Goal: Task Accomplishment & Management: Manage account settings

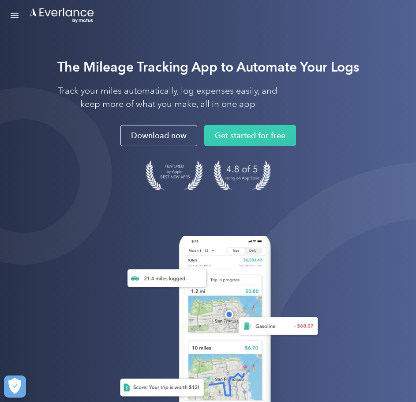
click at [18, 11] on link "Open Menu" at bounding box center [14, 15] width 15 height 17
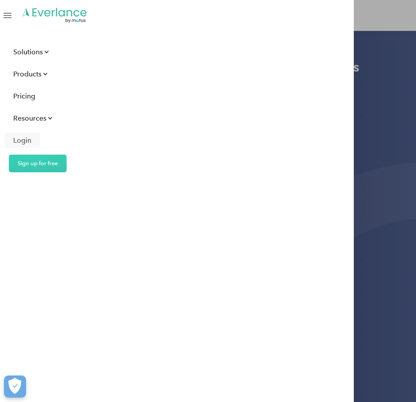
click at [22, 140] on div "Login" at bounding box center [22, 140] width 18 height 11
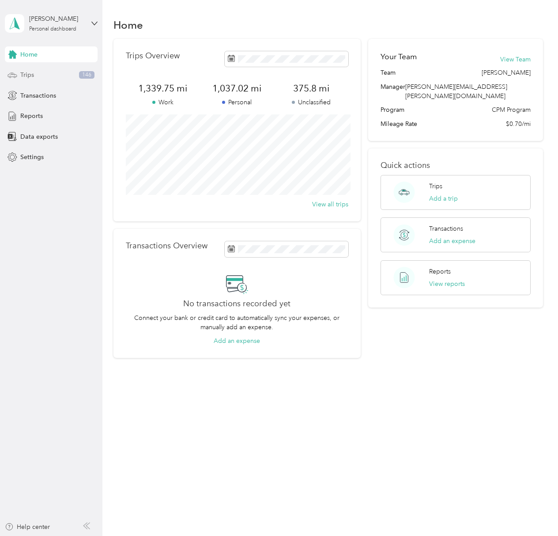
click at [45, 74] on div "Trips 146" at bounding box center [51, 75] width 93 height 16
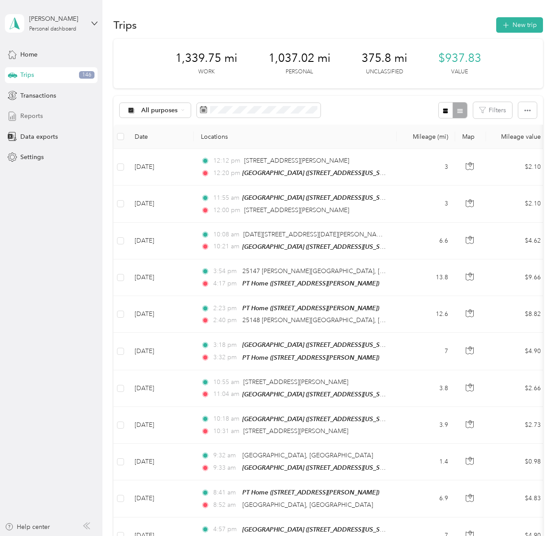
click at [27, 113] on span "Reports" at bounding box center [31, 115] width 23 height 9
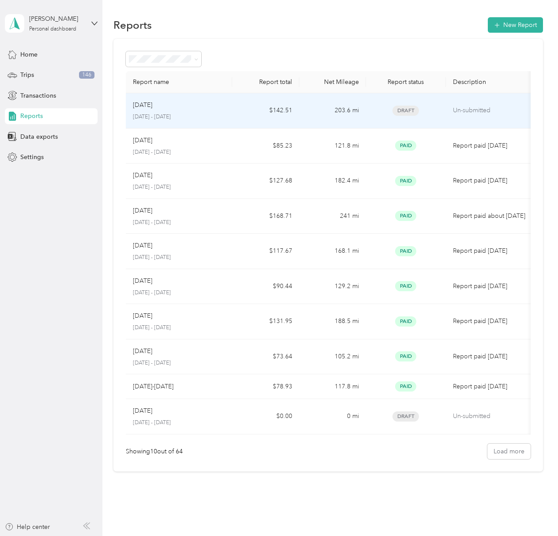
click at [228, 110] on td "Aug 2025 August 1 - 31, 2025" at bounding box center [179, 110] width 107 height 35
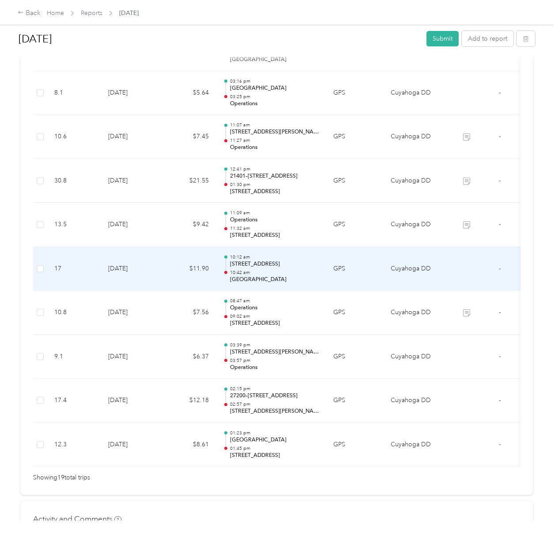
scroll to position [784, 0]
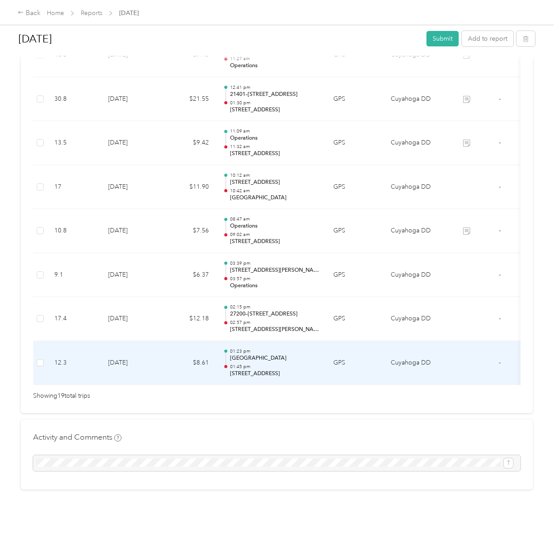
click at [301, 354] on p "[GEOGRAPHIC_DATA]" at bounding box center [274, 358] width 89 height 8
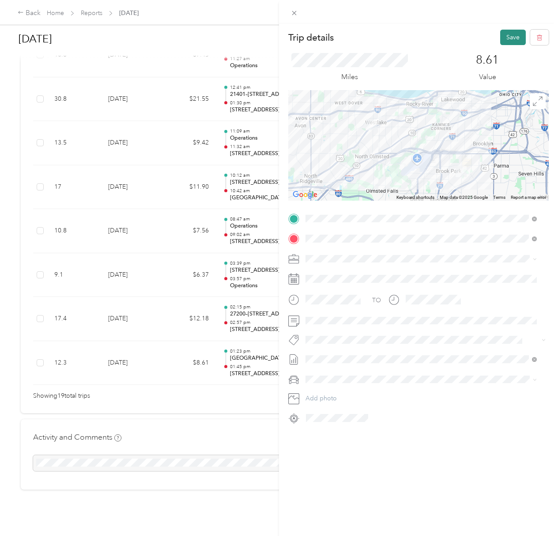
click at [500, 36] on button "Save" at bounding box center [513, 37] width 26 height 15
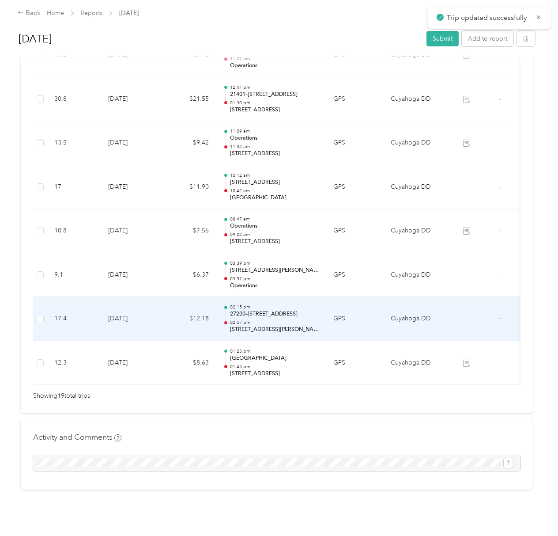
click at [370, 301] on td "GPS" at bounding box center [354, 319] width 57 height 44
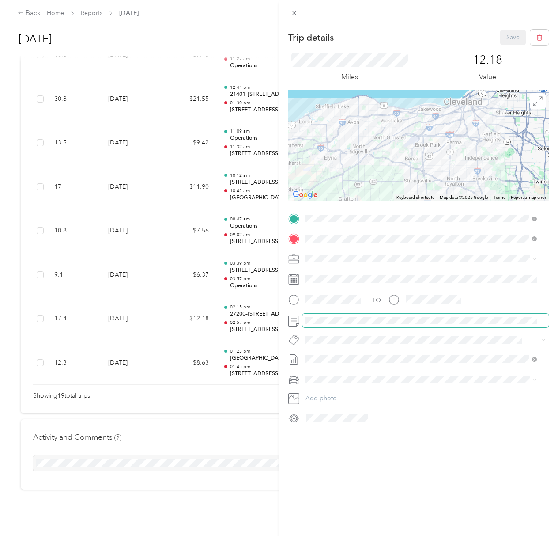
click at [320, 316] on span at bounding box center [425, 320] width 246 height 14
click at [506, 43] on button "Save" at bounding box center [513, 37] width 26 height 15
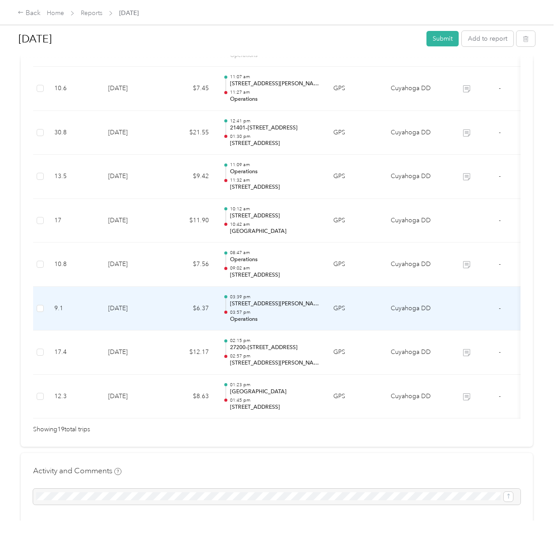
scroll to position [729, 0]
click at [415, 297] on td "Cuyahoga DD" at bounding box center [417, 309] width 66 height 44
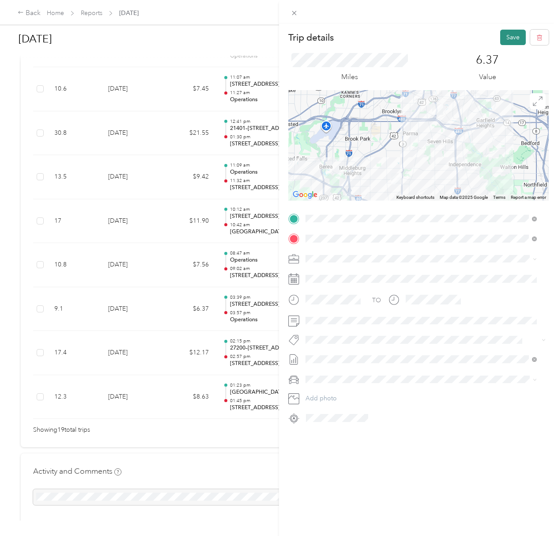
click at [504, 41] on button "Save" at bounding box center [513, 37] width 26 height 15
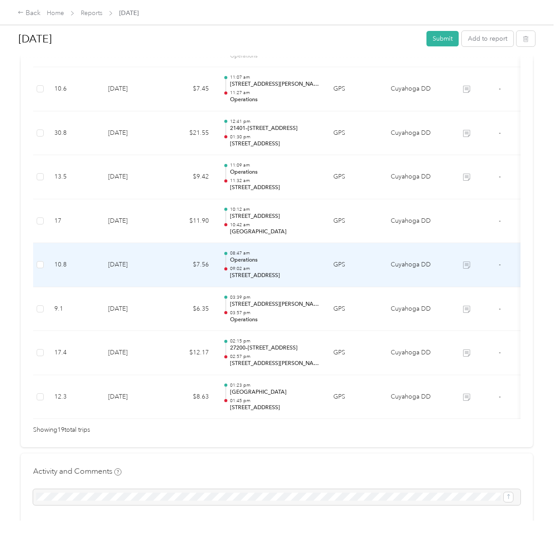
click at [334, 256] on td "GPS" at bounding box center [354, 265] width 57 height 44
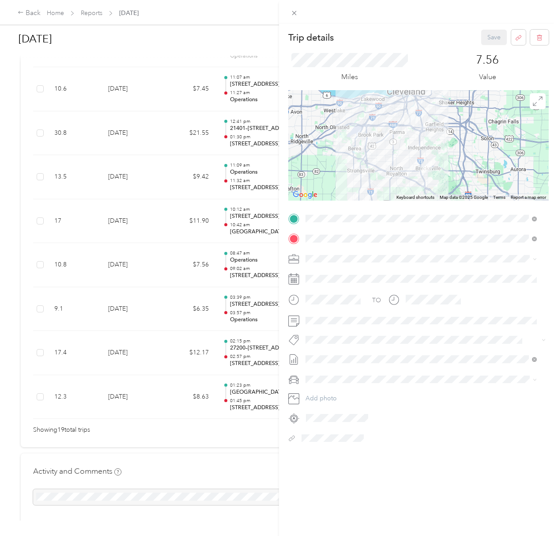
click at [179, 216] on div "Trip details Save This trip cannot be edited because it is either under review,…" at bounding box center [279, 268] width 558 height 536
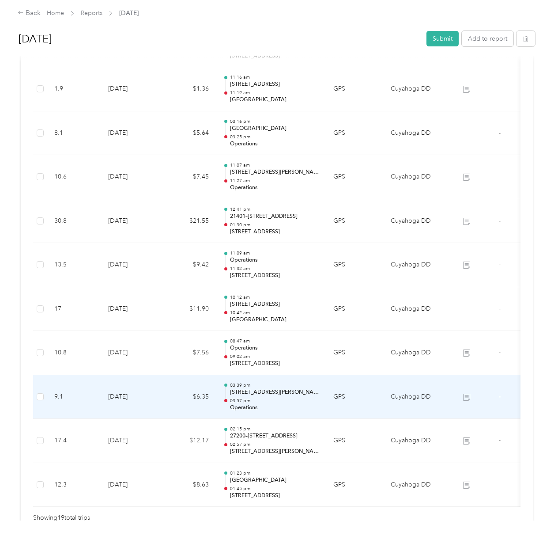
scroll to position [611, 0]
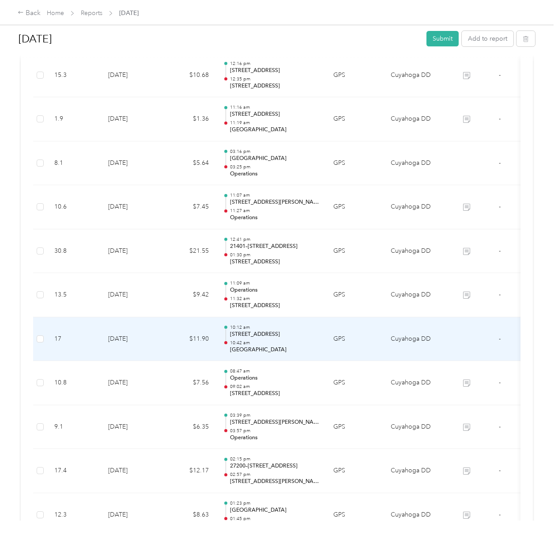
click at [346, 343] on td "GPS" at bounding box center [354, 339] width 57 height 44
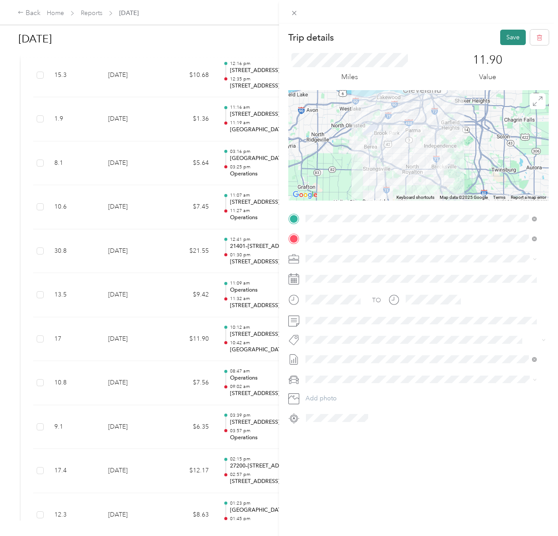
click at [508, 32] on button "Save" at bounding box center [513, 37] width 26 height 15
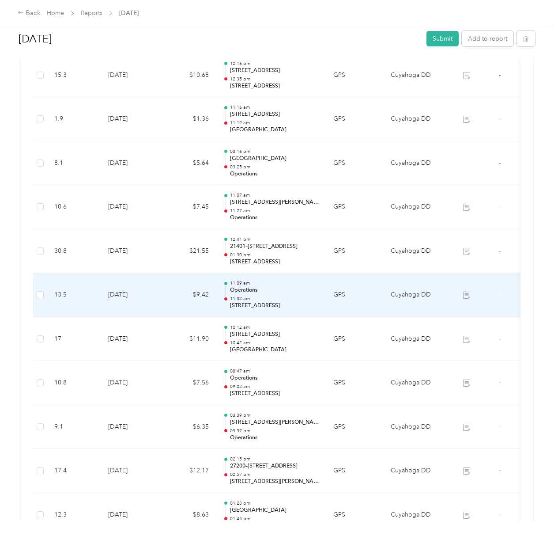
click at [289, 286] on p "11:09 am" at bounding box center [274, 283] width 89 height 6
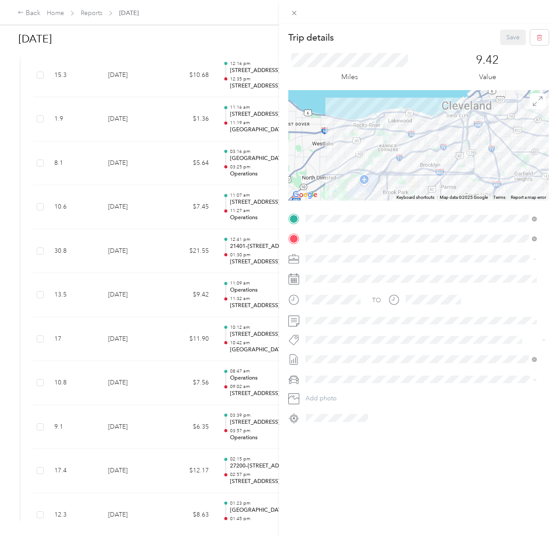
click at [236, 273] on div "Trip details Save This trip cannot be edited because it is either under review,…" at bounding box center [279, 268] width 558 height 536
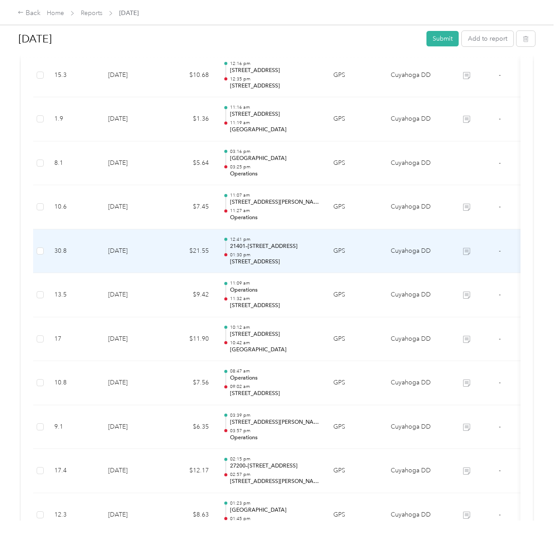
click at [367, 253] on td "GPS" at bounding box center [354, 251] width 57 height 44
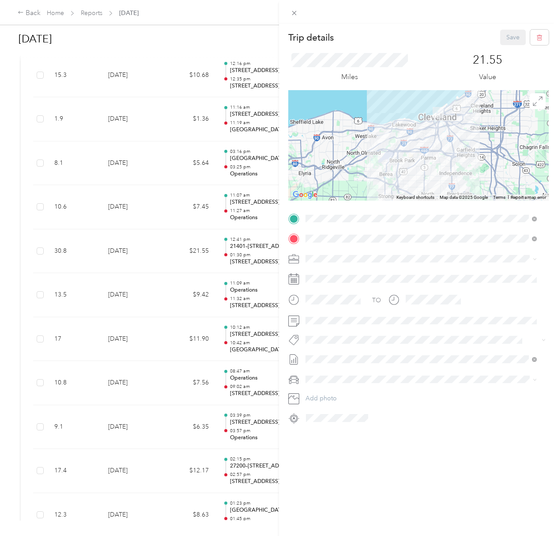
click at [203, 241] on div "Trip details Save This trip cannot be edited because it is either under review,…" at bounding box center [279, 268] width 558 height 536
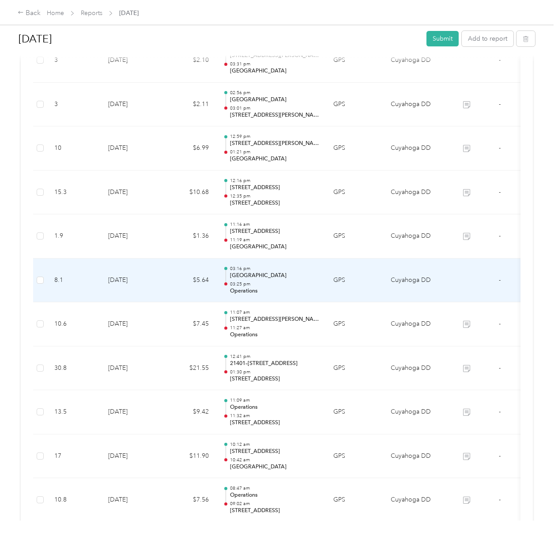
scroll to position [494, 0]
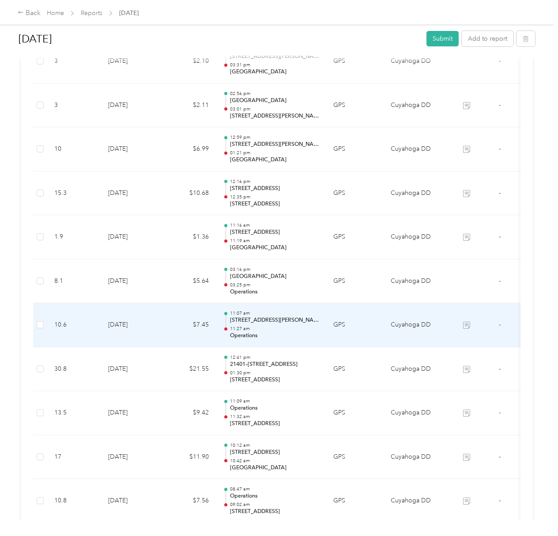
click at [297, 337] on p "Operations" at bounding box center [274, 336] width 89 height 8
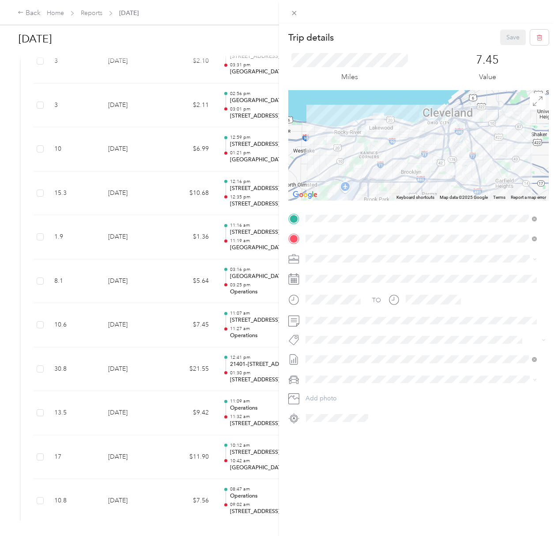
click at [140, 230] on div "Trip details Save This trip cannot be edited because it is either under review,…" at bounding box center [279, 268] width 558 height 536
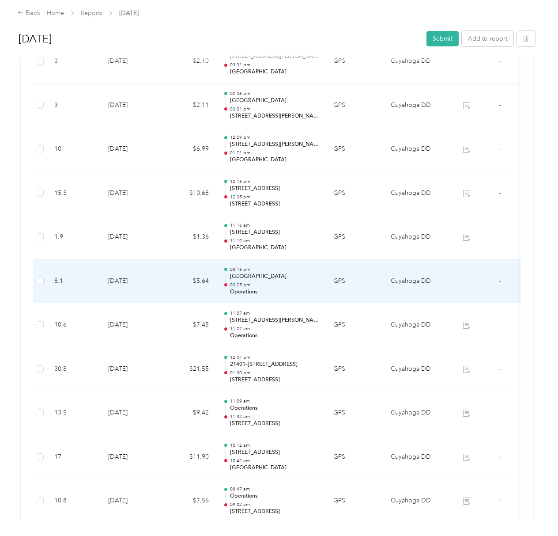
click at [312, 284] on p "03:25 pm" at bounding box center [274, 285] width 89 height 6
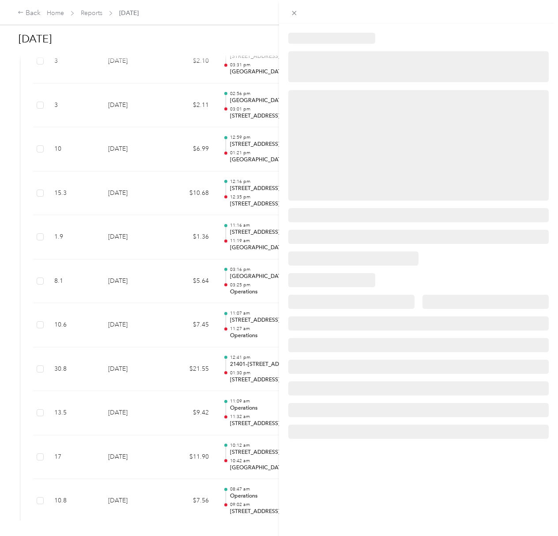
click at [161, 291] on div at bounding box center [279, 268] width 558 height 536
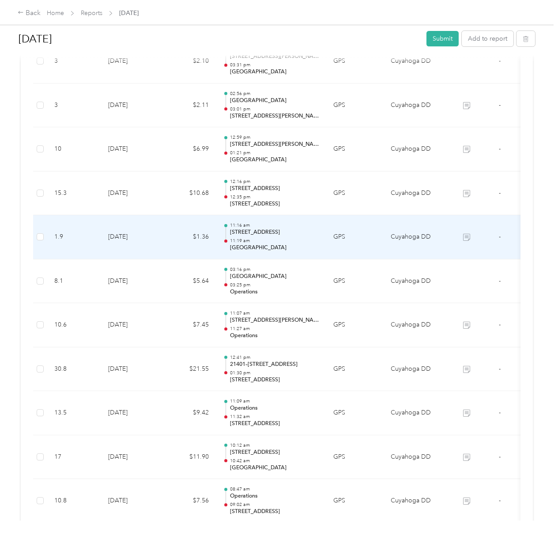
click at [308, 249] on p "Big Creek Center" at bounding box center [274, 248] width 89 height 8
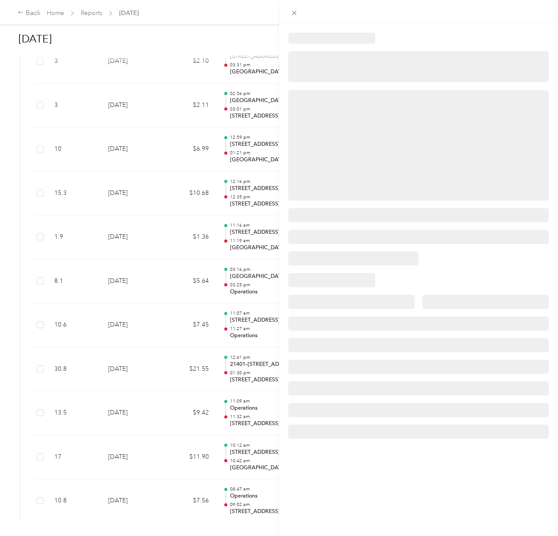
click at [467, 268] on div at bounding box center [418, 236] width 279 height 406
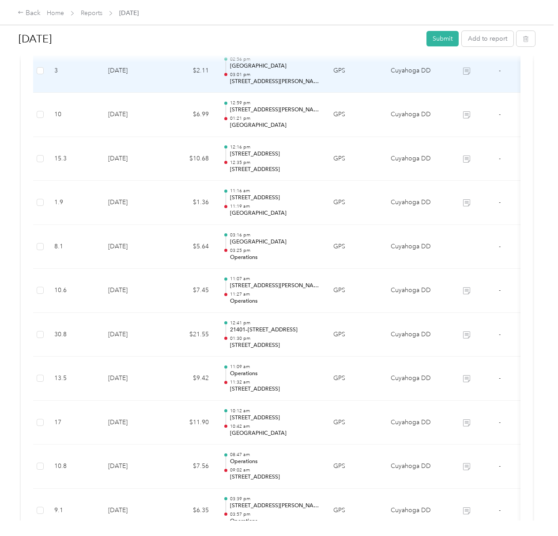
scroll to position [589, 0]
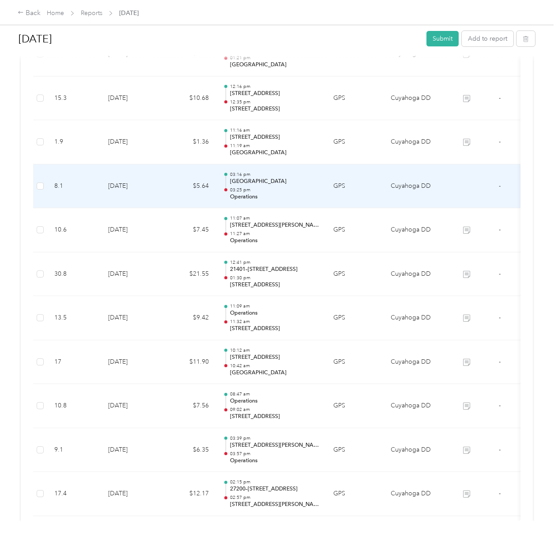
click at [305, 181] on p "[GEOGRAPHIC_DATA]" at bounding box center [274, 181] width 89 height 8
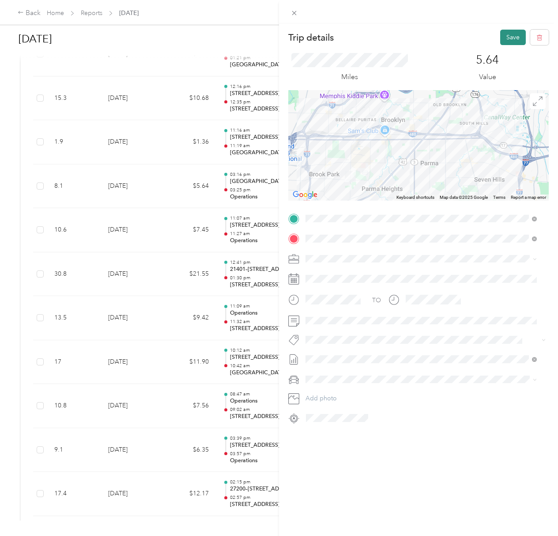
click at [504, 43] on button "Save" at bounding box center [513, 37] width 26 height 15
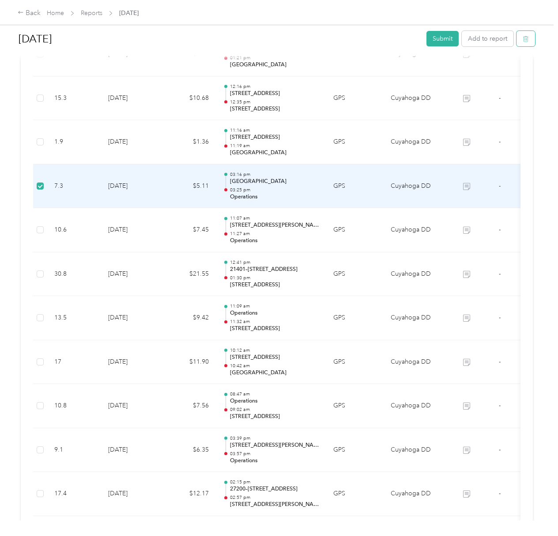
click at [523, 41] on icon "button" at bounding box center [526, 39] width 6 height 6
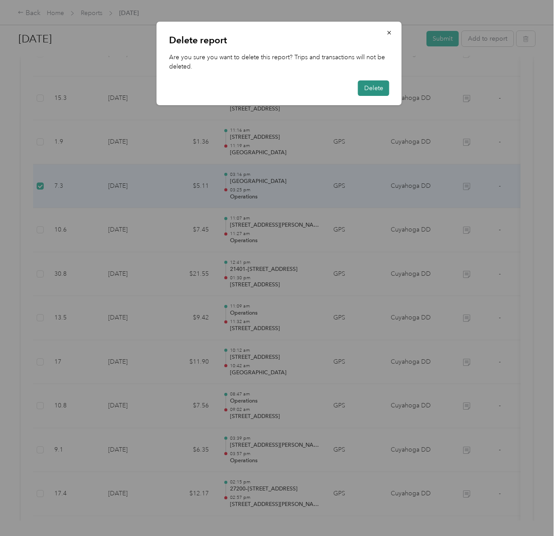
click at [378, 87] on button "Delete" at bounding box center [373, 87] width 31 height 15
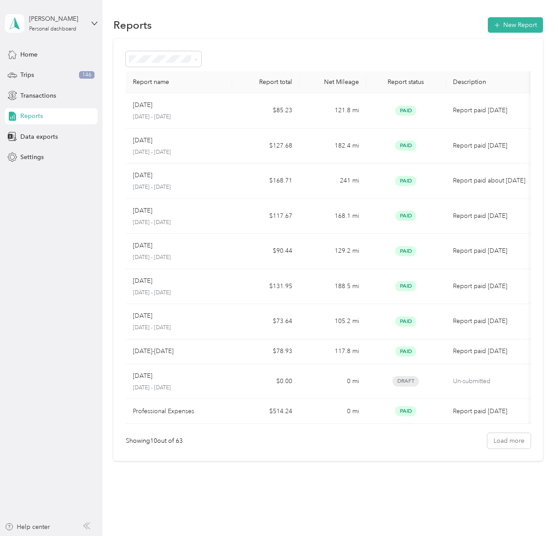
click at [29, 113] on span "Reports" at bounding box center [31, 115] width 23 height 9
click at [42, 91] on span "Transactions" at bounding box center [38, 95] width 36 height 9
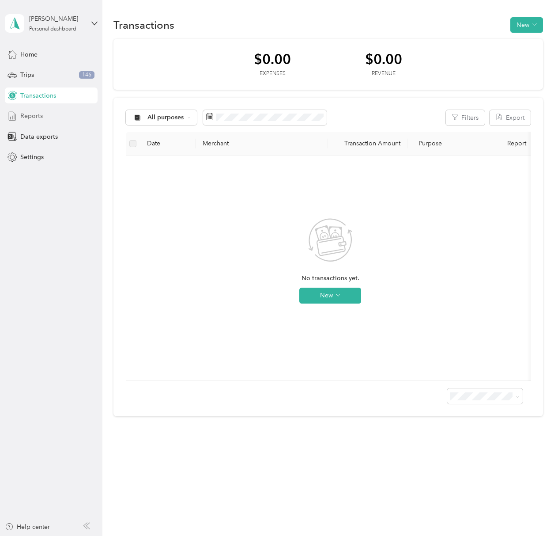
click at [42, 117] on div "Reports" at bounding box center [51, 116] width 93 height 16
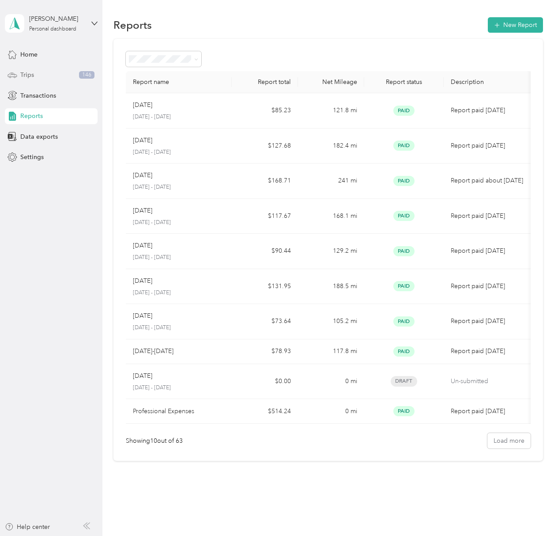
click at [26, 74] on span "Trips" at bounding box center [27, 74] width 14 height 9
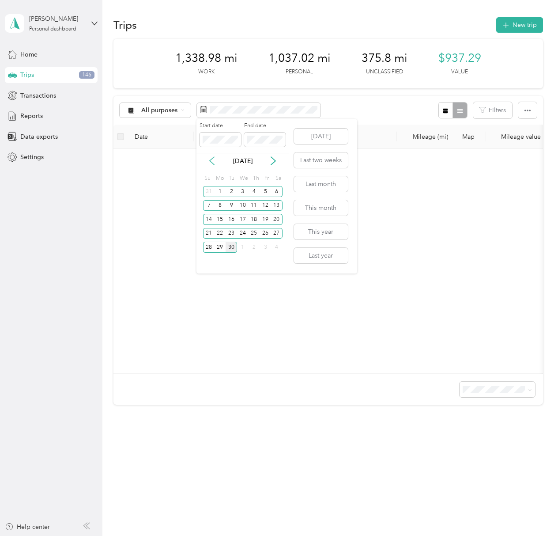
click at [211, 160] on icon at bounding box center [212, 161] width 4 height 8
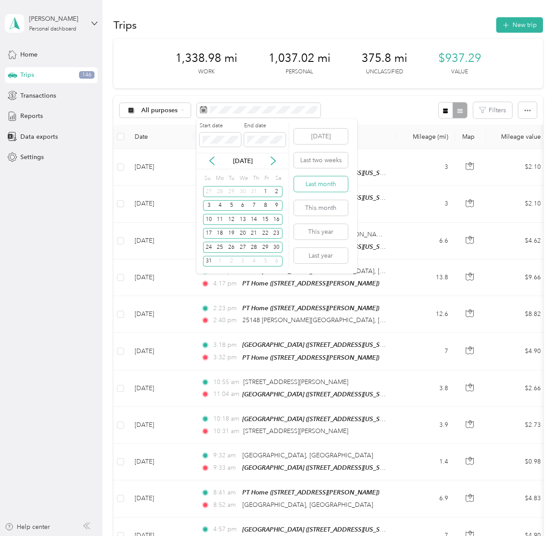
click at [335, 179] on button "Last month" at bounding box center [321, 183] width 54 height 15
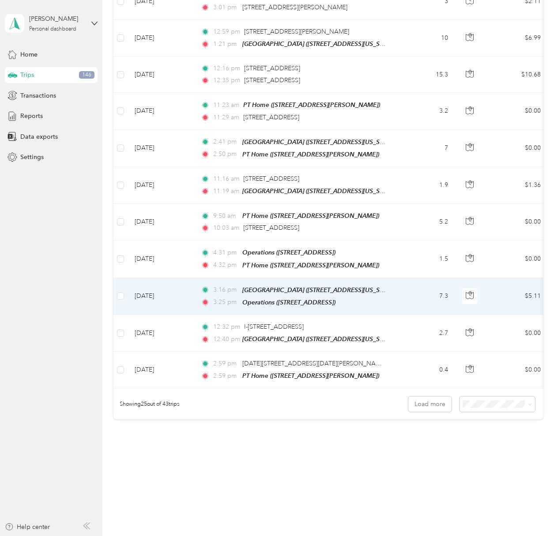
scroll to position [687, 0]
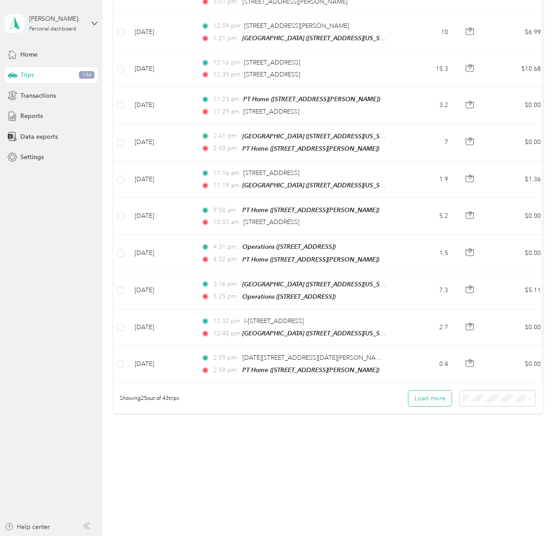
click at [423, 401] on button "Load more" at bounding box center [429, 397] width 43 height 15
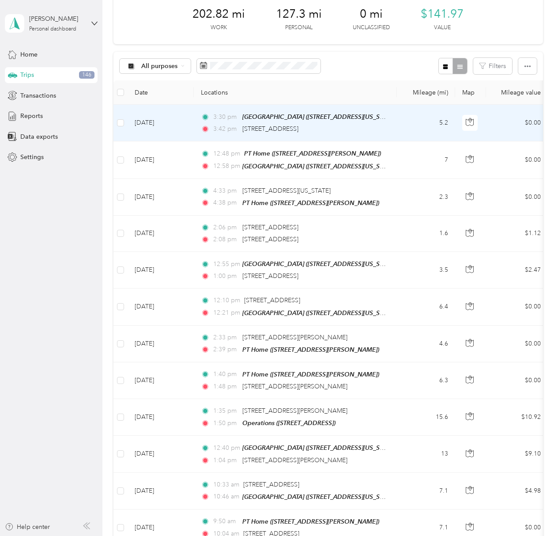
scroll to position [0, 0]
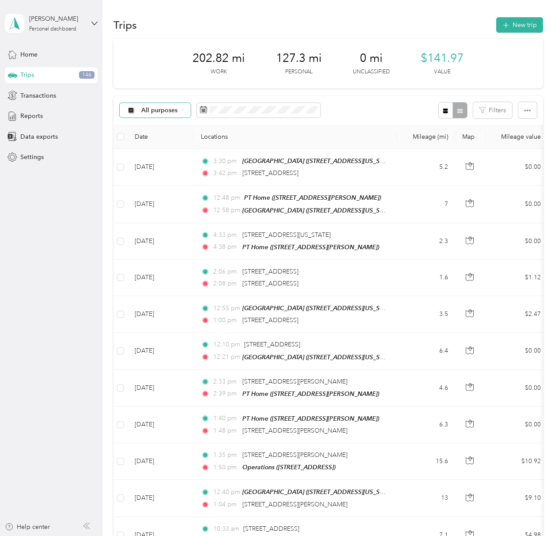
click at [156, 116] on div "All purposes" at bounding box center [156, 110] width 72 height 15
click at [168, 157] on span "Cuyahoga DD" at bounding box center [162, 157] width 43 height 9
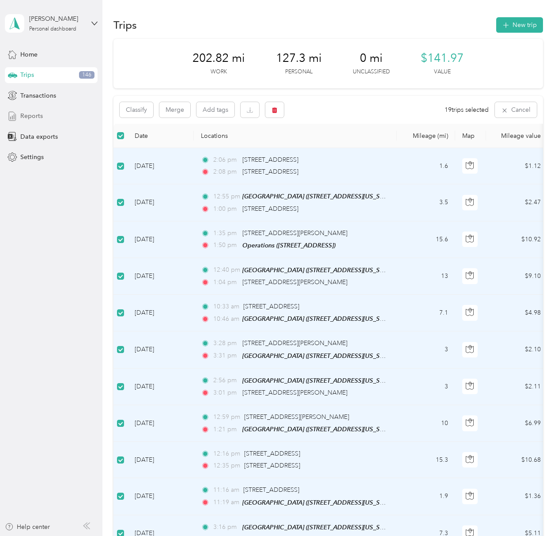
click at [43, 112] on div "Reports" at bounding box center [51, 116] width 93 height 16
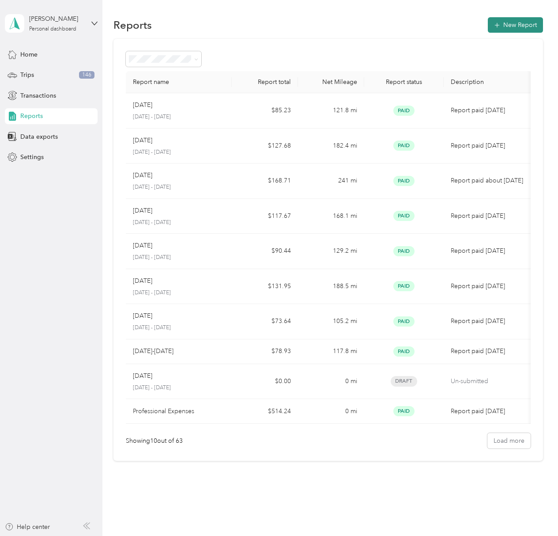
click at [494, 22] on icon "button" at bounding box center [497, 25] width 9 height 9
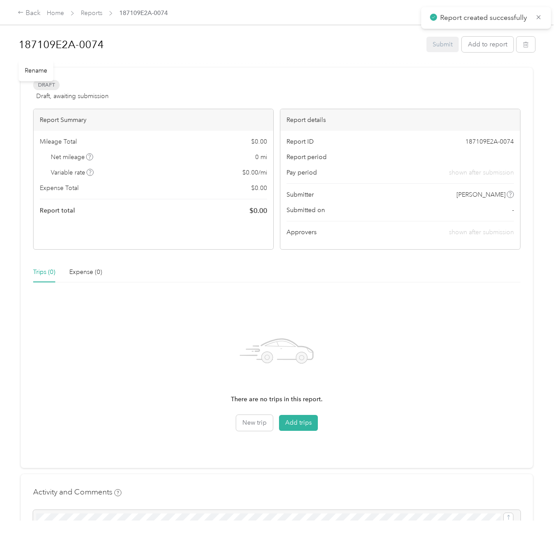
click at [48, 46] on h1 "187109E2A-0074" at bounding box center [220, 44] width 402 height 21
click at [297, 426] on button "Add trips" at bounding box center [298, 423] width 39 height 16
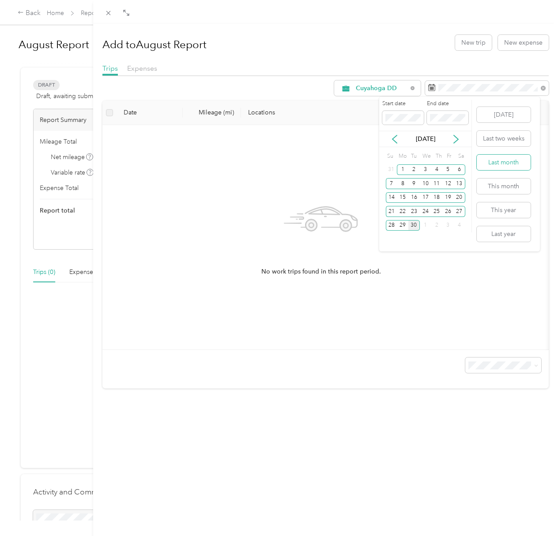
click at [502, 161] on button "Last month" at bounding box center [504, 162] width 54 height 15
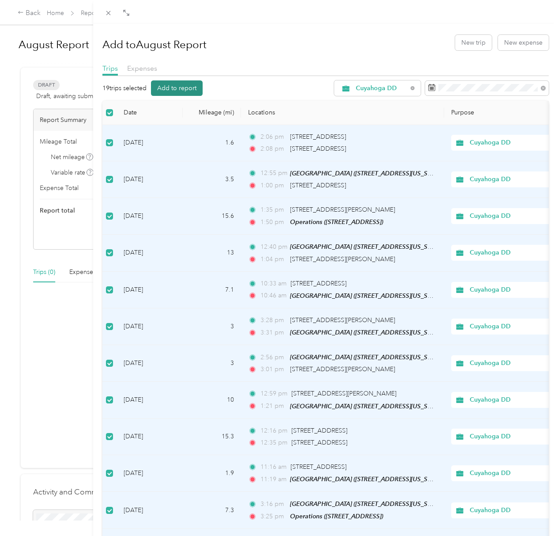
click at [168, 87] on button "Add to report" at bounding box center [177, 87] width 52 height 15
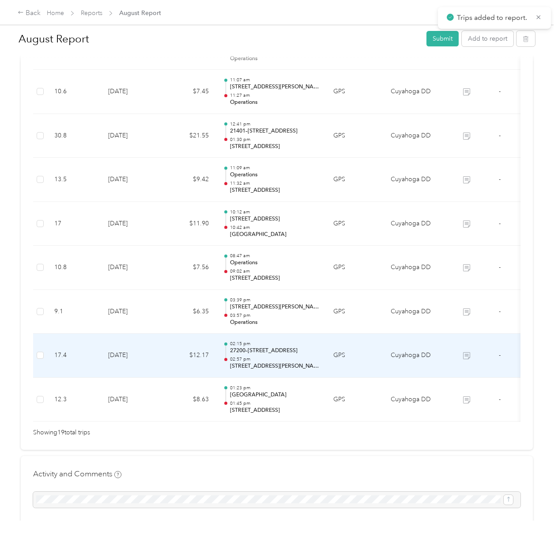
scroll to position [784, 0]
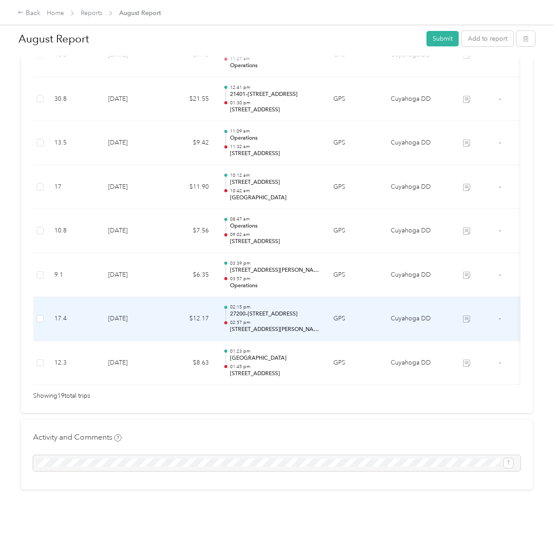
click at [361, 304] on td "GPS" at bounding box center [354, 319] width 57 height 44
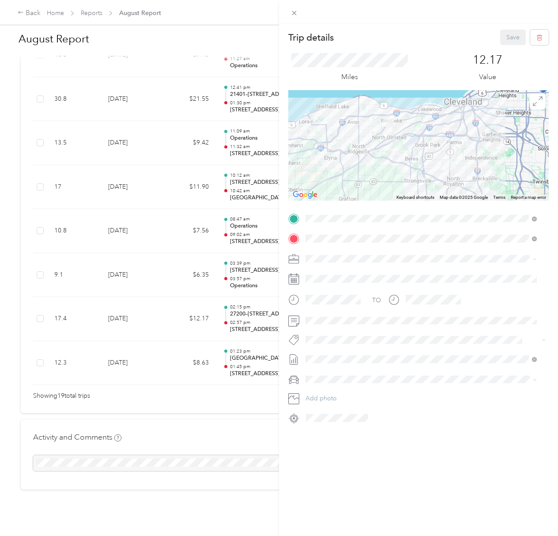
click at [161, 261] on div "Trip details Save This trip cannot be edited because it is either under review,…" at bounding box center [279, 268] width 558 height 536
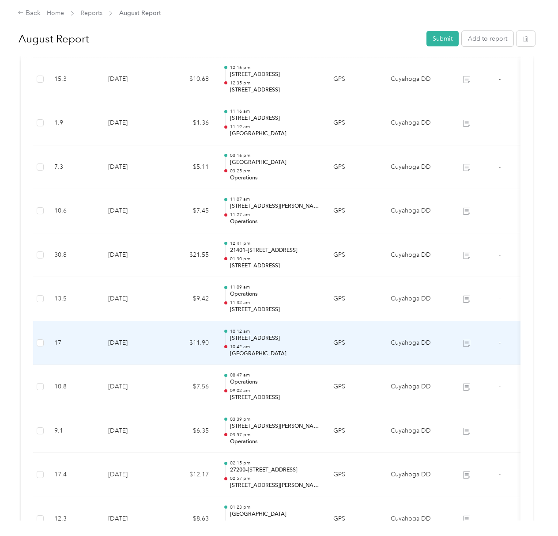
scroll to position [548, 0]
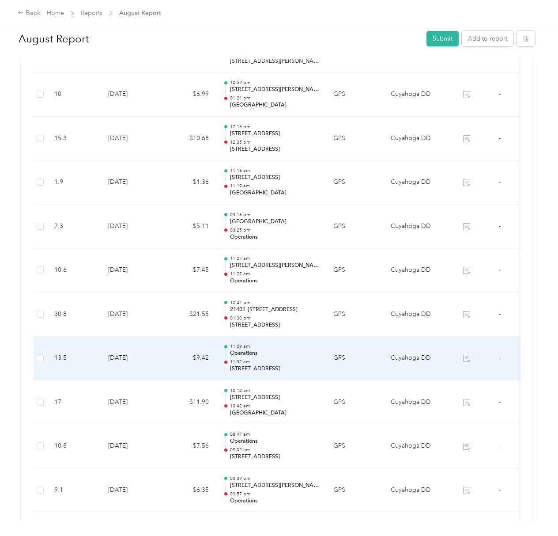
click at [302, 347] on p "11:09 am" at bounding box center [274, 346] width 89 height 6
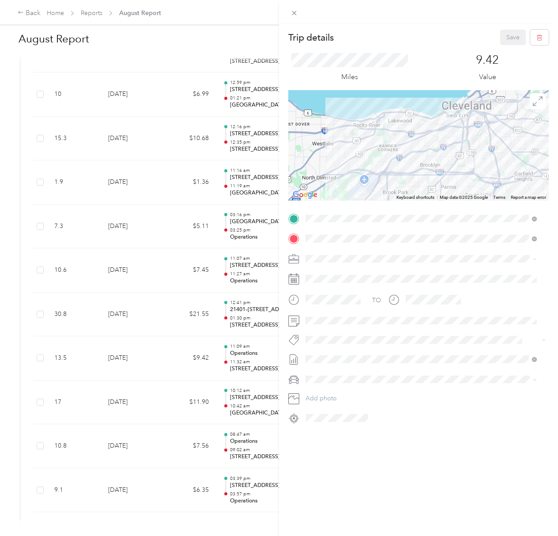
click at [179, 311] on div "Trip details Save This trip cannot be edited because it is either under review,…" at bounding box center [279, 268] width 558 height 536
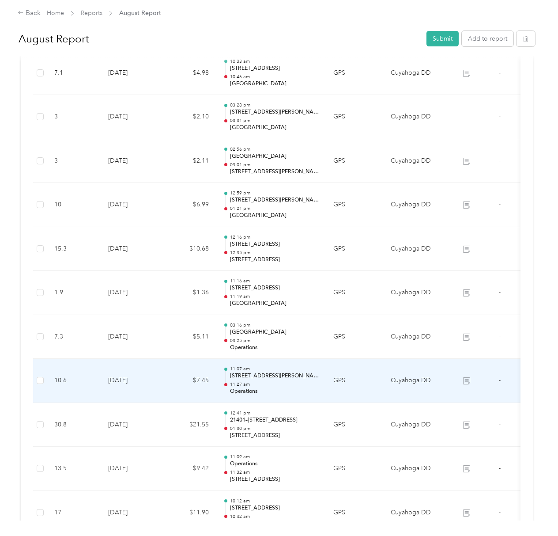
scroll to position [431, 0]
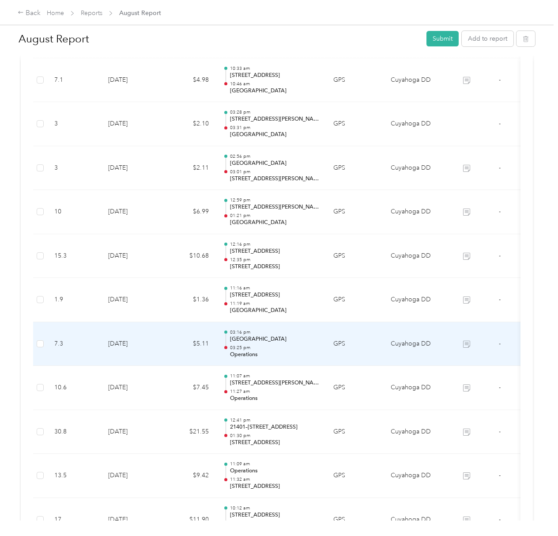
click at [309, 343] on p "Big Creek Center" at bounding box center [274, 339] width 89 height 8
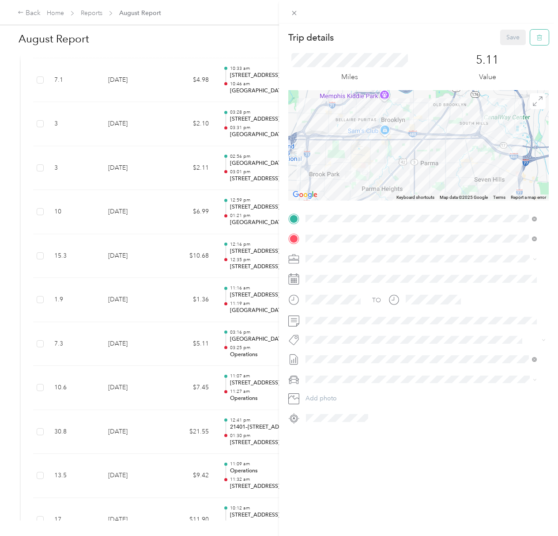
click at [536, 39] on icon "button" at bounding box center [539, 37] width 6 height 6
click at [505, 48] on button "Yes" at bounding box center [504, 49] width 17 height 14
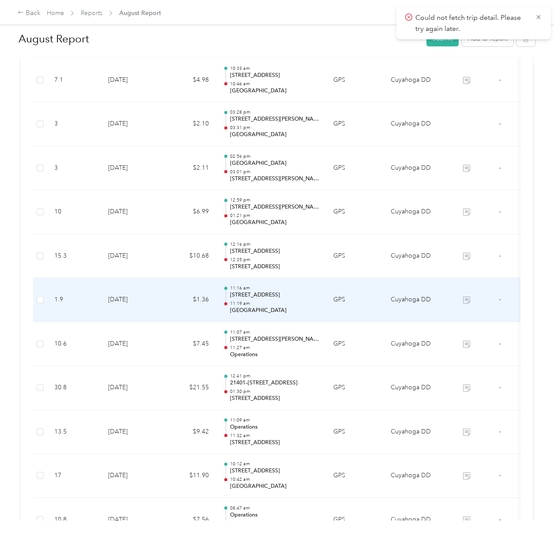
click at [173, 295] on td "$1.36" at bounding box center [189, 300] width 53 height 44
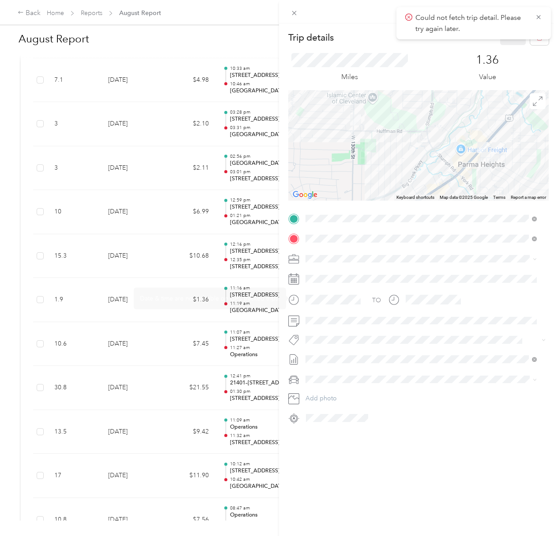
click at [117, 265] on div "Trip details Save This trip cannot be edited because it is either under review,…" at bounding box center [279, 268] width 558 height 536
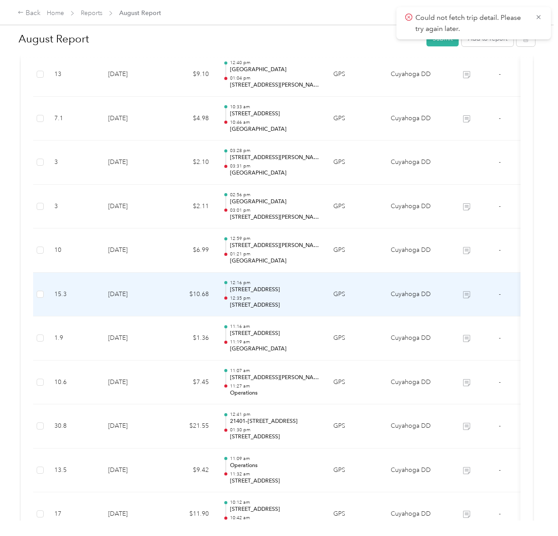
scroll to position [372, 0]
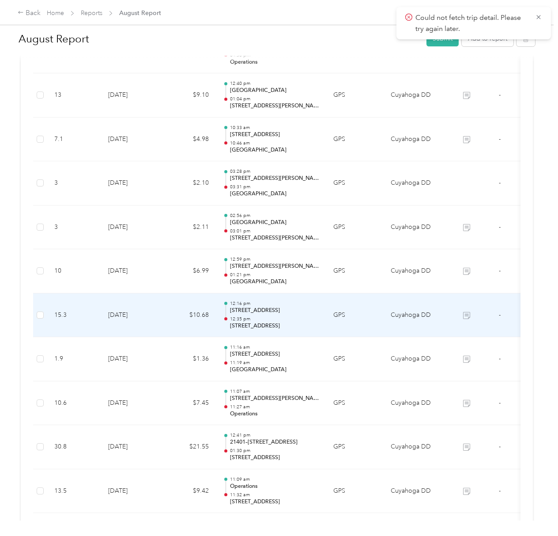
click at [366, 320] on td "GPS" at bounding box center [354, 315] width 57 height 44
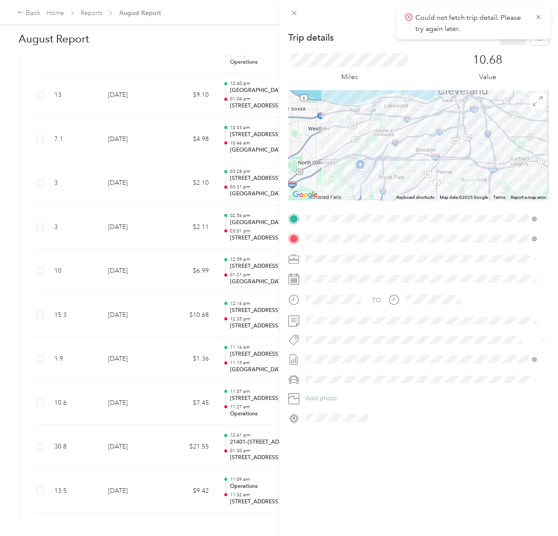
click at [196, 280] on div "Trip details Save This trip cannot be edited because it is either under review,…" at bounding box center [279, 268] width 558 height 536
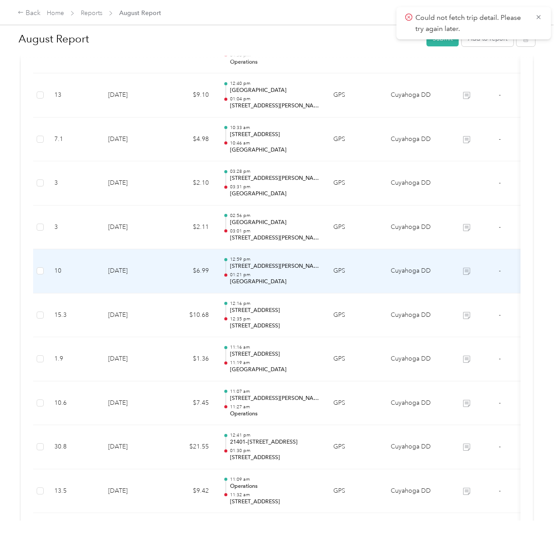
scroll to position [313, 0]
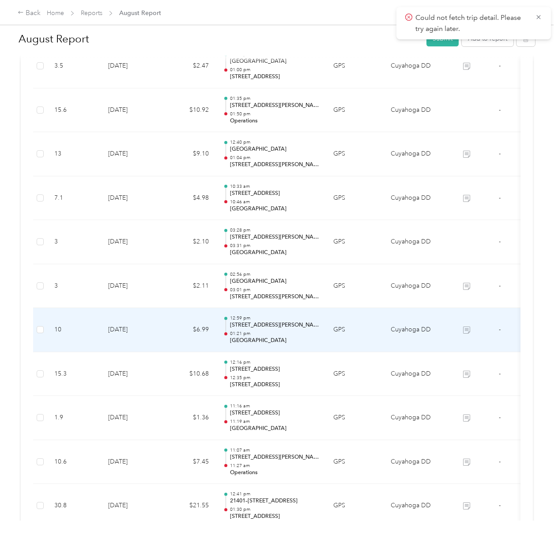
click at [327, 336] on td "GPS" at bounding box center [354, 330] width 57 height 44
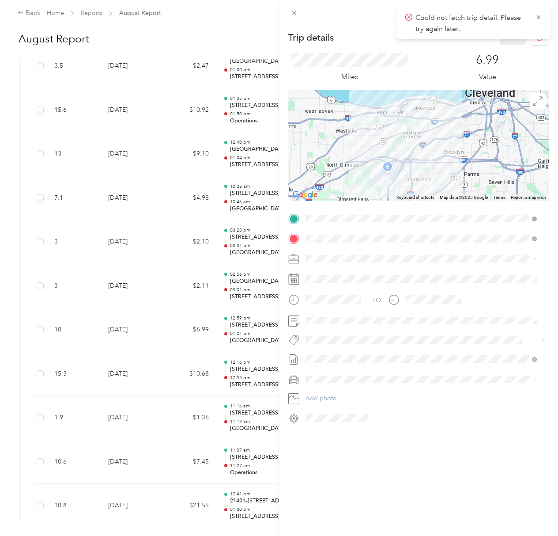
click at [192, 304] on div "Trip details Save This trip cannot be edited because it is either under review,…" at bounding box center [279, 268] width 558 height 536
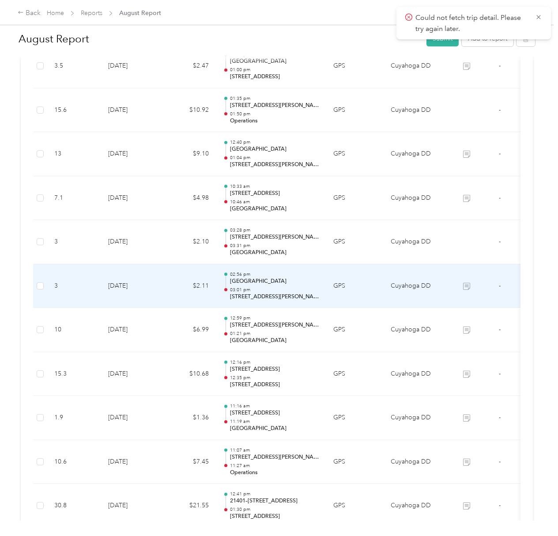
click at [298, 279] on p "Big Creek Center" at bounding box center [274, 281] width 89 height 8
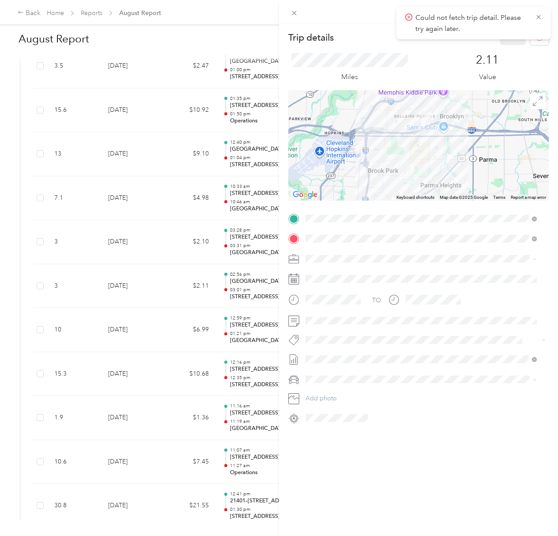
click at [185, 249] on div "Trip details Save This trip cannot be edited because it is either under review,…" at bounding box center [279, 268] width 558 height 536
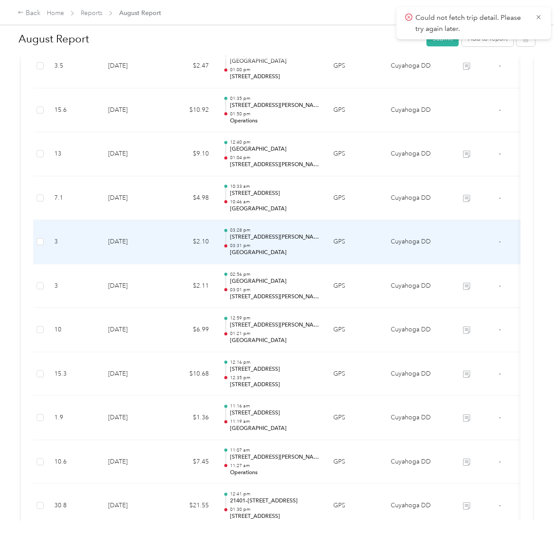
click at [305, 249] on p "03:31 pm" at bounding box center [274, 245] width 89 height 6
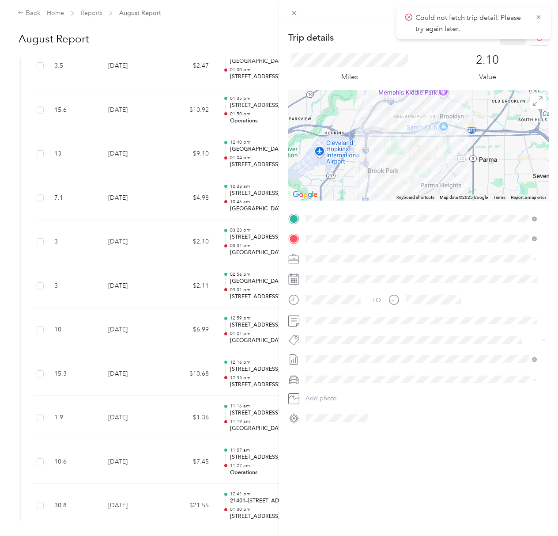
click at [175, 200] on div "Trip details Save This trip cannot be edited because it is either under review,…" at bounding box center [279, 268] width 558 height 536
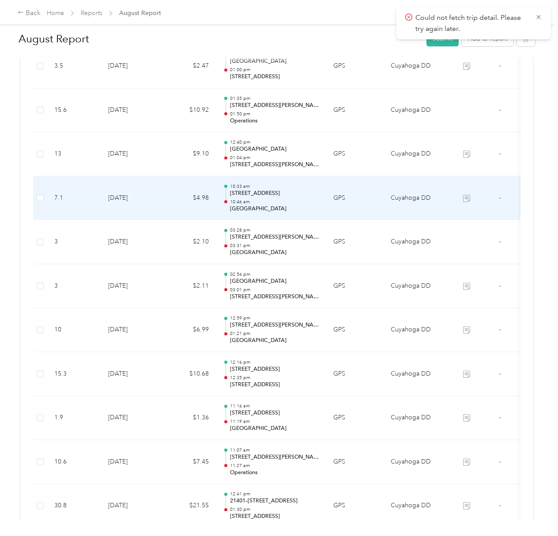
click at [311, 197] on p "7787 Cocoa Dr, Parma, OH" at bounding box center [274, 193] width 89 height 8
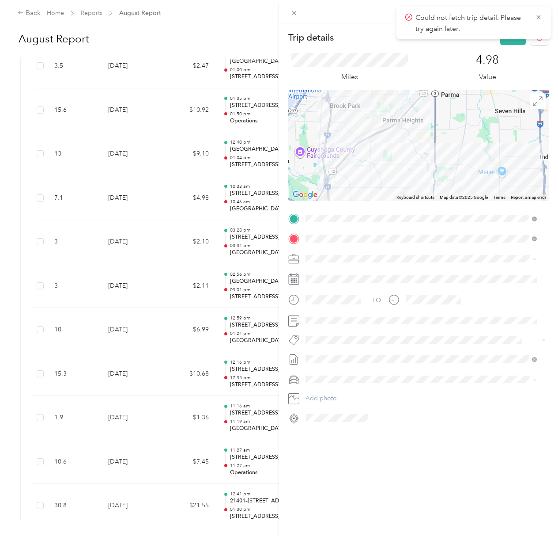
click at [106, 145] on div "Trip details Save This trip cannot be edited because it is either under review,…" at bounding box center [279, 268] width 558 height 536
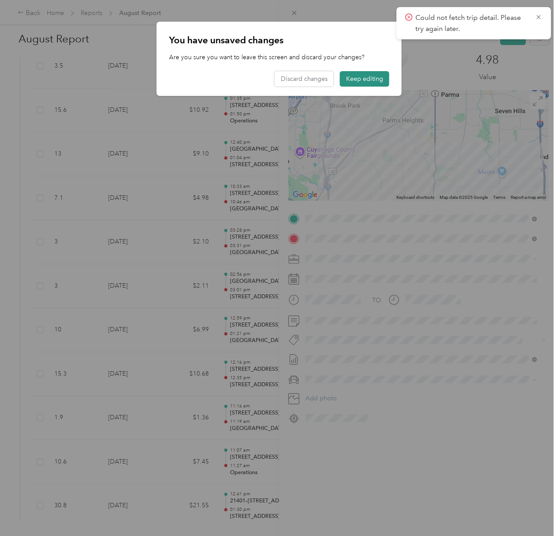
click at [354, 78] on button "Keep editing" at bounding box center [364, 78] width 49 height 15
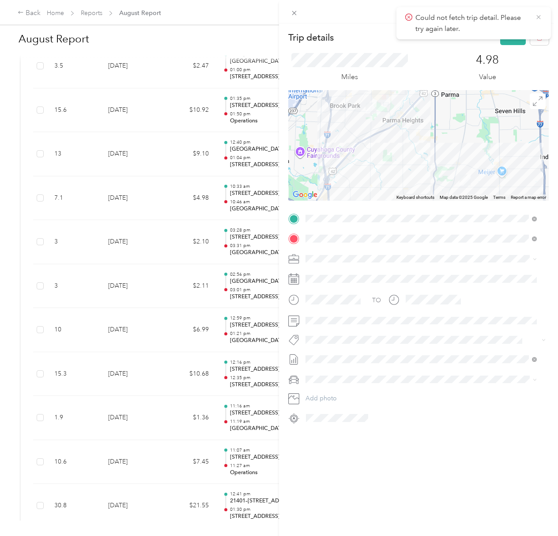
click at [540, 14] on icon at bounding box center [538, 17] width 7 height 8
click at [502, 41] on button "Save" at bounding box center [513, 37] width 26 height 15
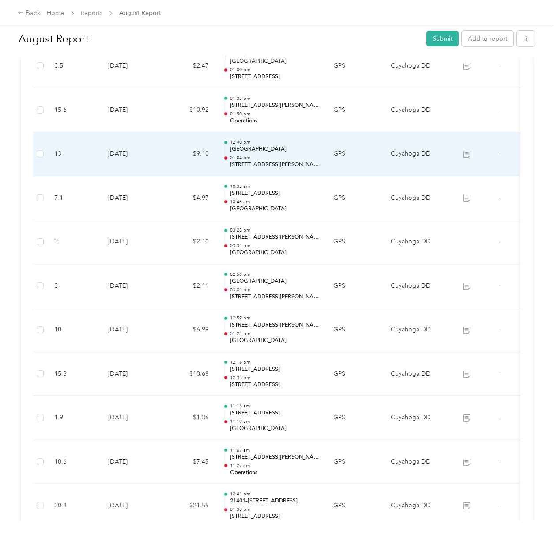
click at [364, 145] on td "GPS" at bounding box center [354, 154] width 57 height 44
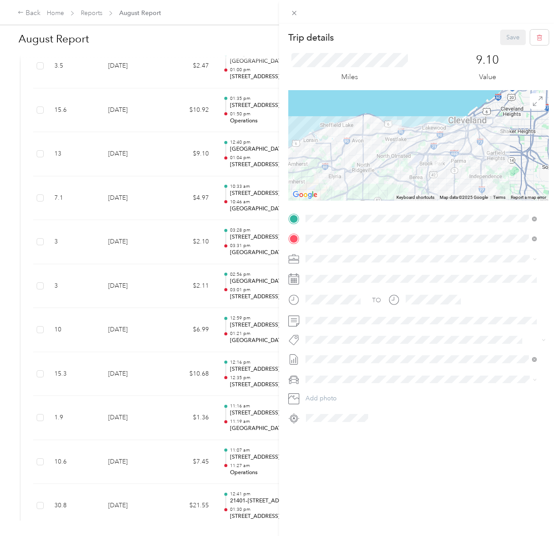
click at [177, 122] on div "Trip details Save This trip cannot be edited because it is either under review,…" at bounding box center [279, 268] width 558 height 536
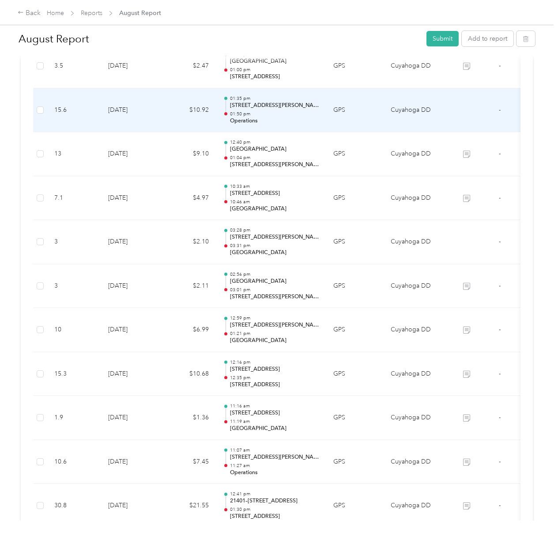
click at [317, 117] on p "01:50 pm" at bounding box center [274, 114] width 89 height 6
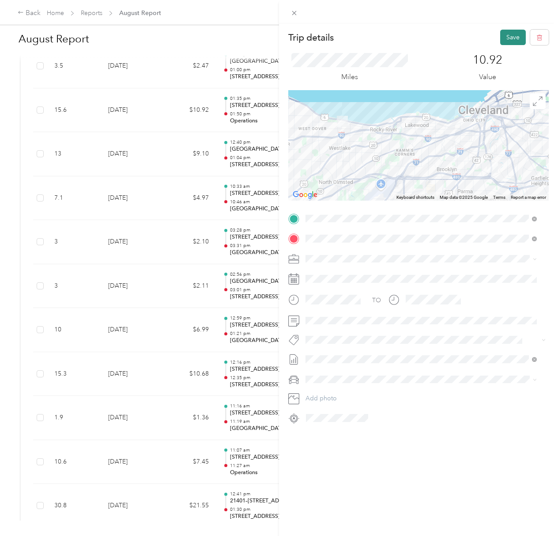
click at [510, 34] on button "Save" at bounding box center [513, 37] width 26 height 15
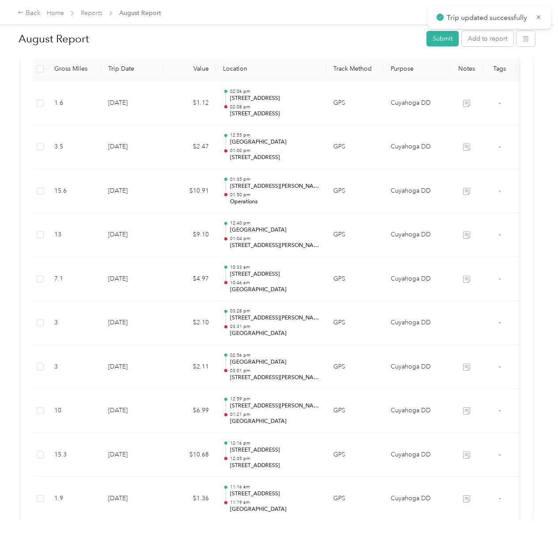
scroll to position [230, 0]
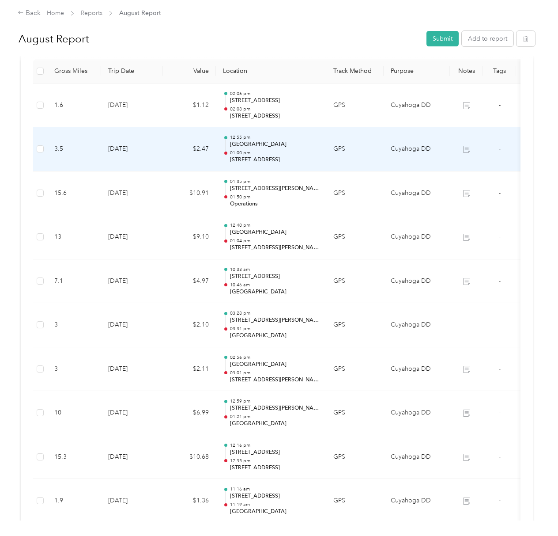
click at [299, 138] on p "12:55 pm" at bounding box center [274, 137] width 89 height 6
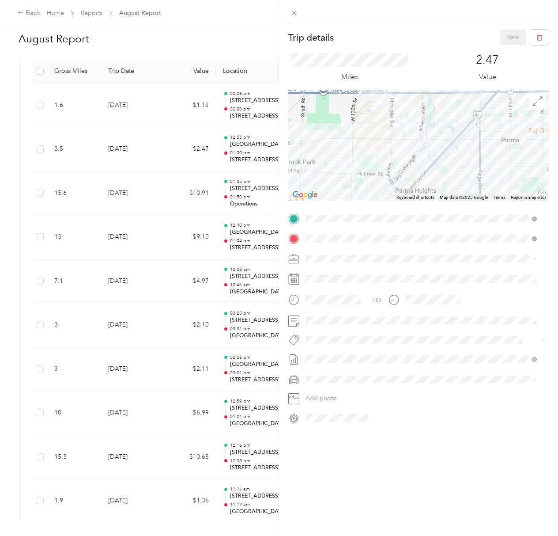
click at [212, 140] on div "Trip details Save This trip cannot be edited because it is either under review,…" at bounding box center [279, 268] width 558 height 536
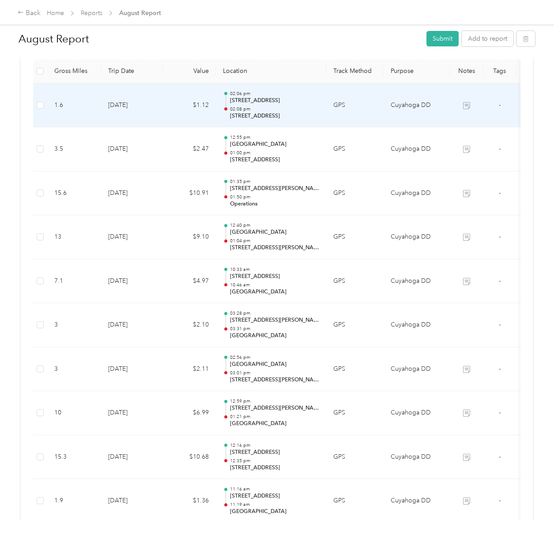
click at [365, 110] on td "GPS" at bounding box center [354, 105] width 57 height 44
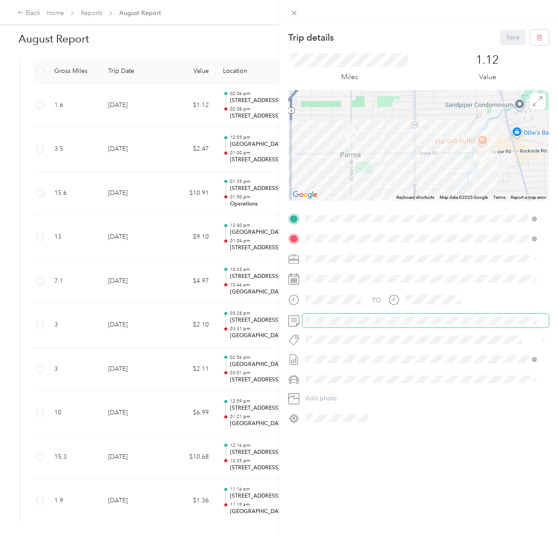
click at [306, 316] on span at bounding box center [425, 320] width 246 height 14
click at [502, 39] on button "Save" at bounding box center [513, 37] width 26 height 15
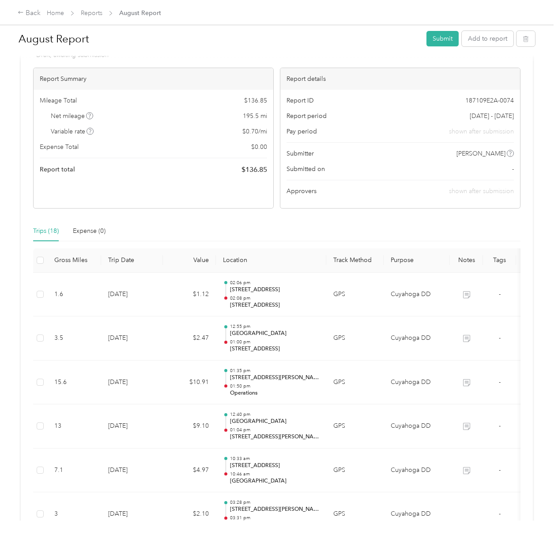
scroll to position [0, 0]
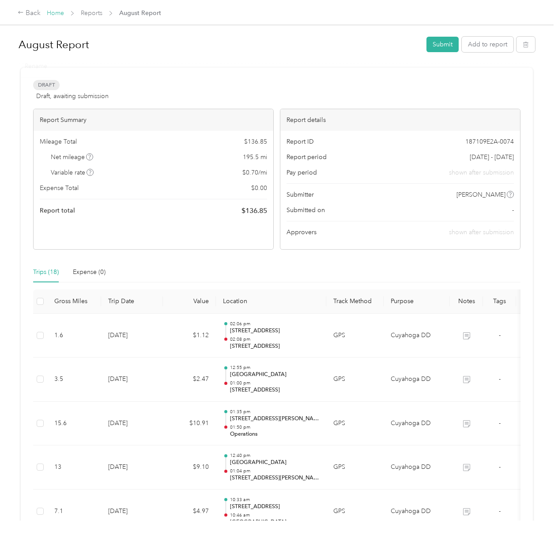
click at [55, 12] on link "Home" at bounding box center [55, 13] width 17 height 8
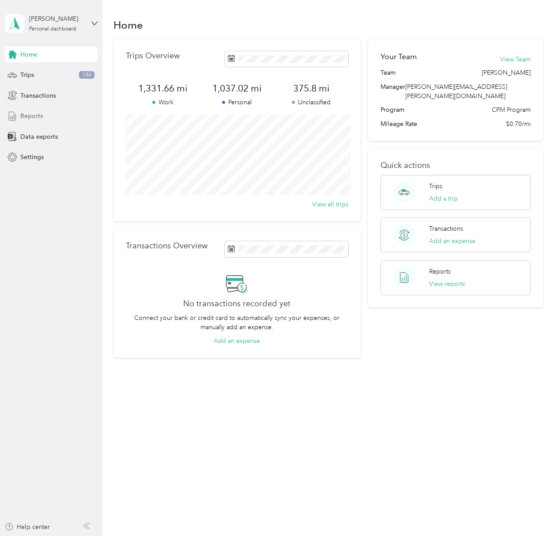
click at [35, 113] on span "Reports" at bounding box center [31, 115] width 23 height 9
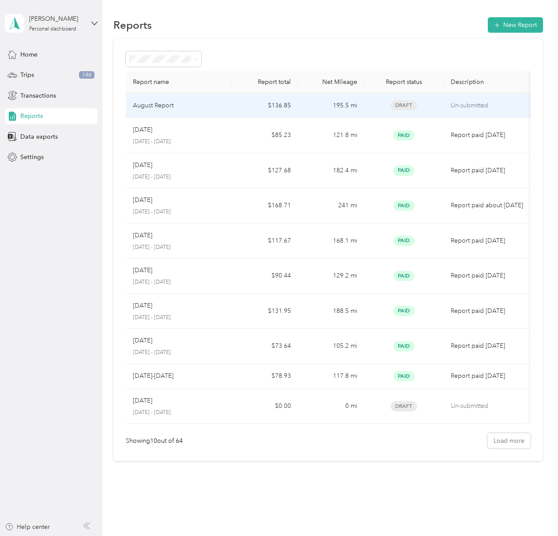
click at [196, 106] on div "August Report" at bounding box center [179, 106] width 92 height 10
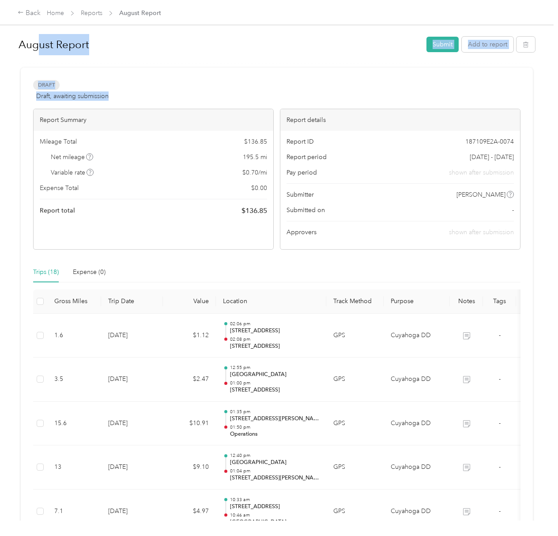
drag, startPoint x: 38, startPoint y: 45, endPoint x: 431, endPoint y: 68, distance: 394.0
click at [54, 39] on h1 "August Report" at bounding box center [220, 44] width 402 height 21
click at [431, 37] on div "Aug 25 Submit Add to report" at bounding box center [277, 46] width 517 height 26
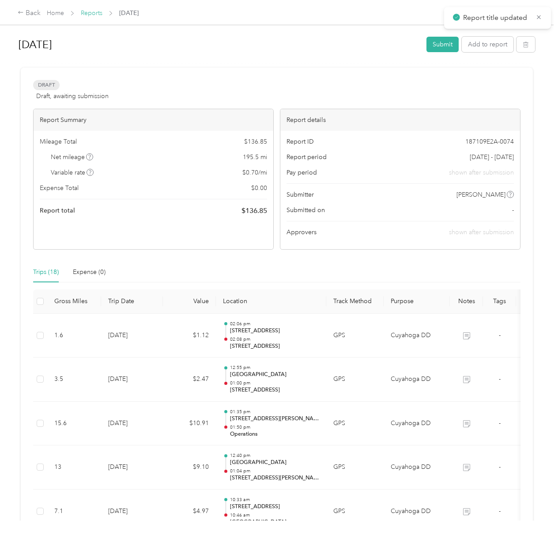
click at [89, 11] on link "Reports" at bounding box center [92, 13] width 22 height 8
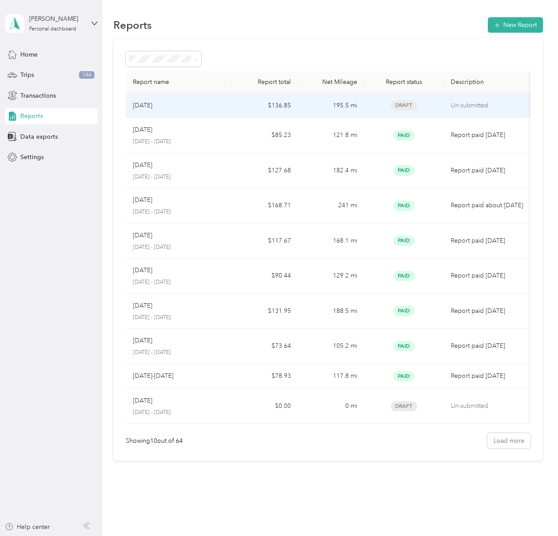
click at [212, 102] on div "Aug 25" at bounding box center [179, 106] width 92 height 10
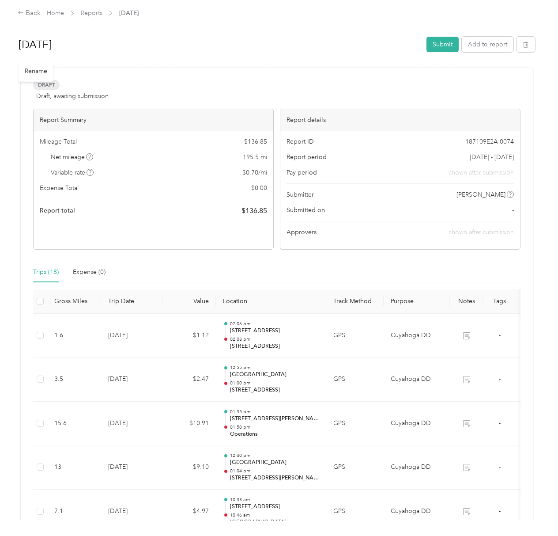
click at [36, 38] on h1 "Aug 25" at bounding box center [220, 44] width 402 height 21
click at [438, 43] on button "Submit" at bounding box center [442, 44] width 32 height 15
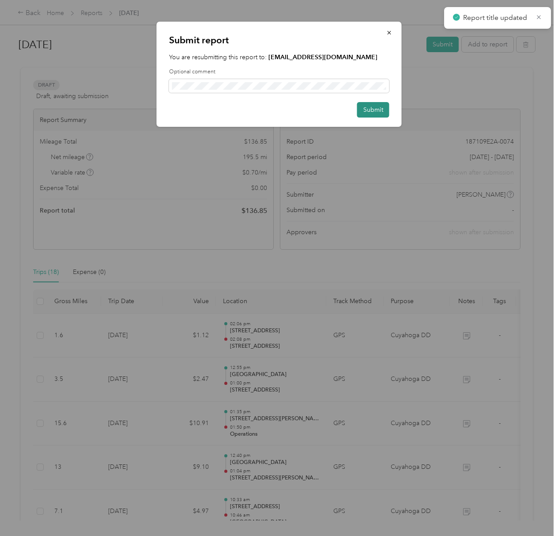
click at [371, 106] on button "Submit" at bounding box center [373, 109] width 32 height 15
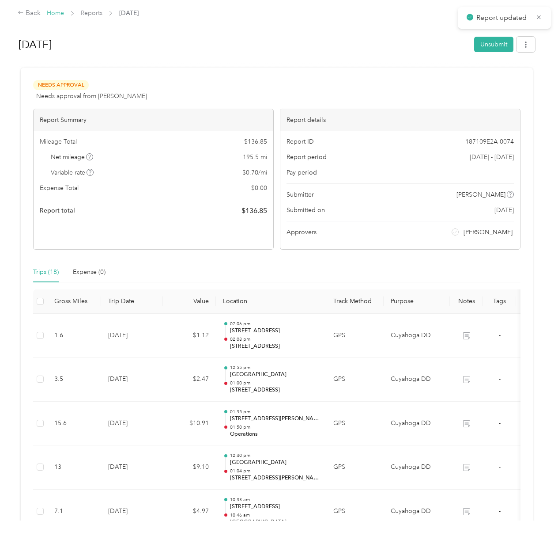
click at [53, 10] on link "Home" at bounding box center [55, 13] width 17 height 8
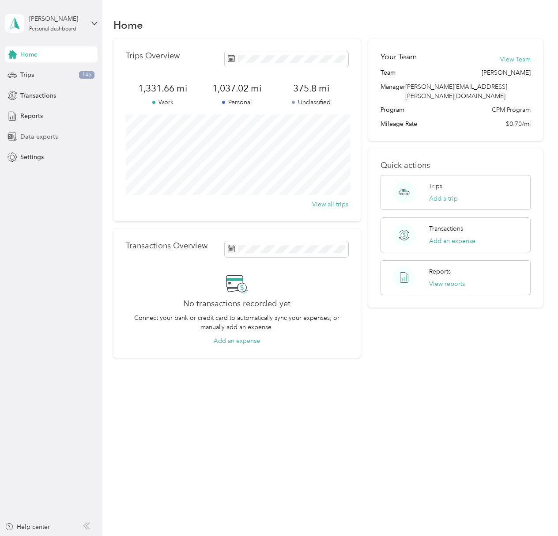
click at [34, 134] on span "Data exports" at bounding box center [39, 136] width 38 height 9
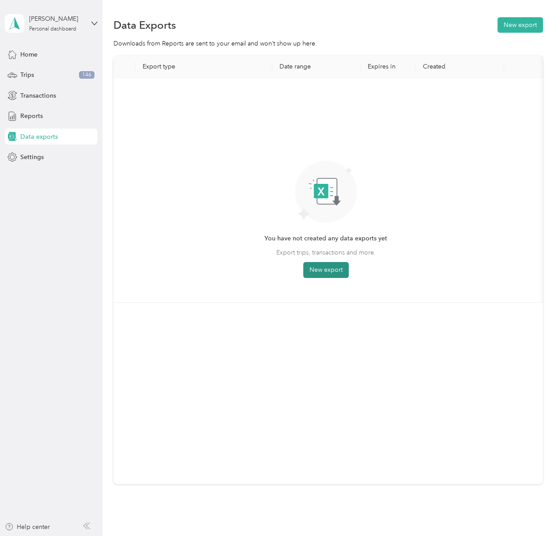
click at [316, 272] on button "New export" at bounding box center [325, 270] width 45 height 16
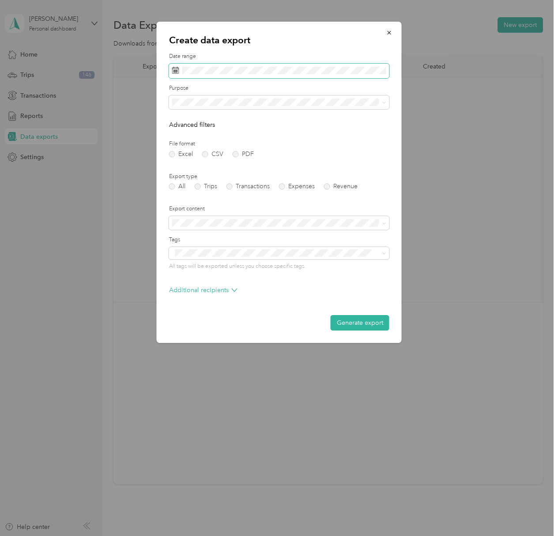
click at [200, 75] on span at bounding box center [279, 71] width 220 height 15
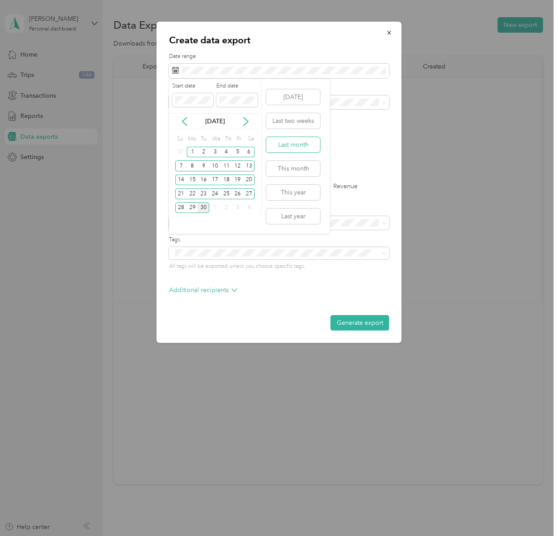
click at [309, 146] on button "Last month" at bounding box center [293, 144] width 54 height 15
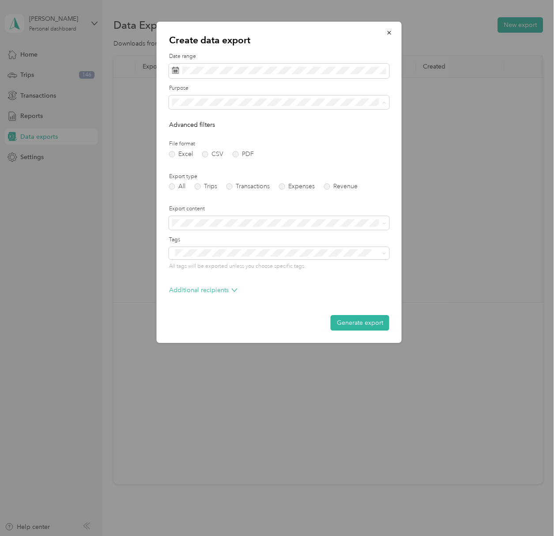
click at [211, 144] on div "Personal" at bounding box center [279, 148] width 208 height 9
click at [233, 152] on label "PDF" at bounding box center [243, 154] width 21 height 6
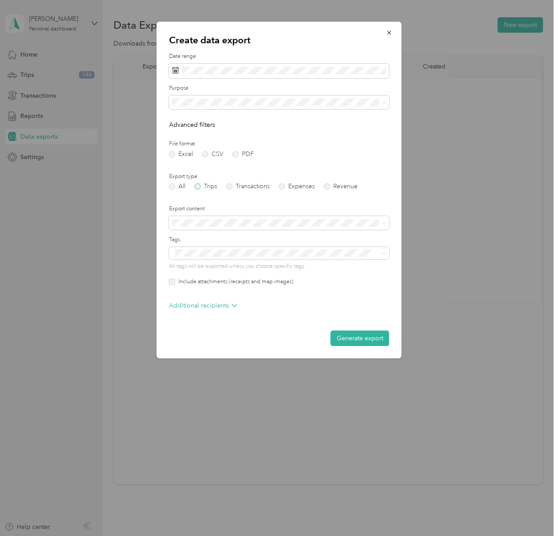
click at [205, 187] on label "Trips" at bounding box center [206, 186] width 23 height 6
click at [216, 311] on div "Additional recipients" at bounding box center [279, 308] width 220 height 14
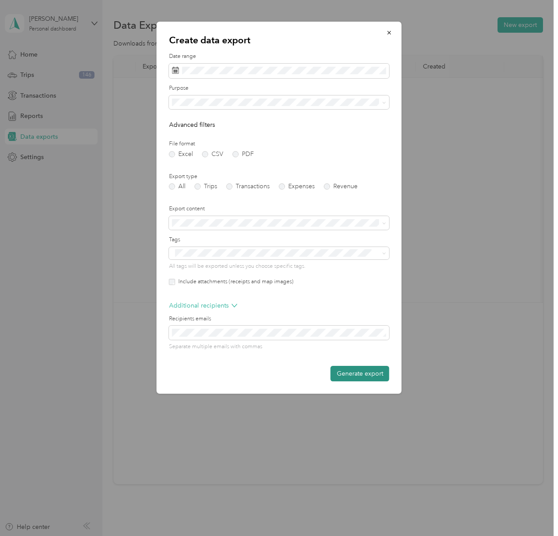
click at [354, 370] on button "Generate export" at bounding box center [360, 373] width 59 height 15
